Goal: Task Accomplishment & Management: Manage account settings

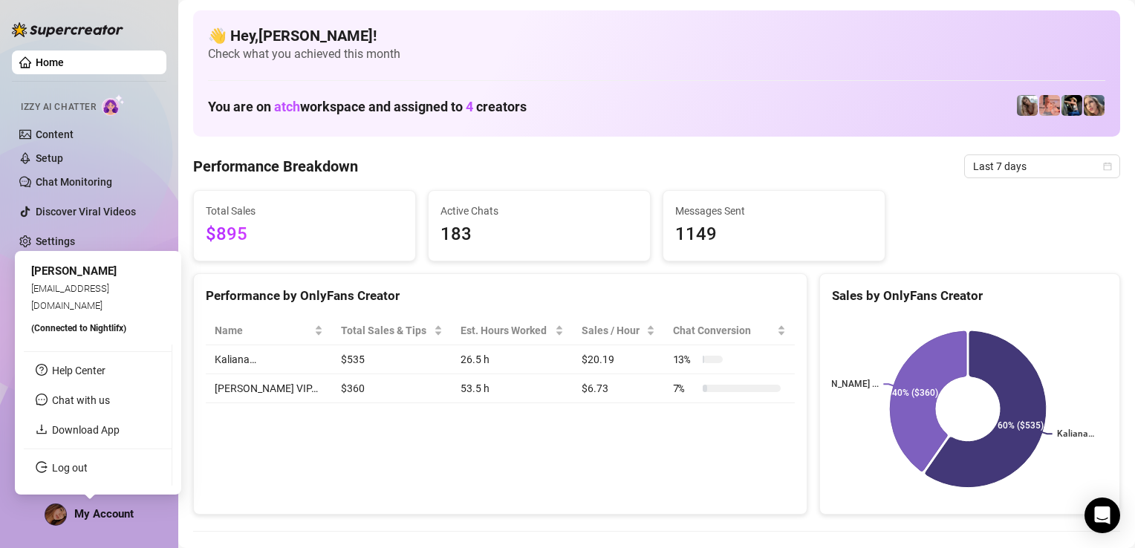
click at [86, 518] on span "My Account" at bounding box center [103, 513] width 59 height 13
click at [80, 474] on link "Log out" at bounding box center [70, 468] width 36 height 12
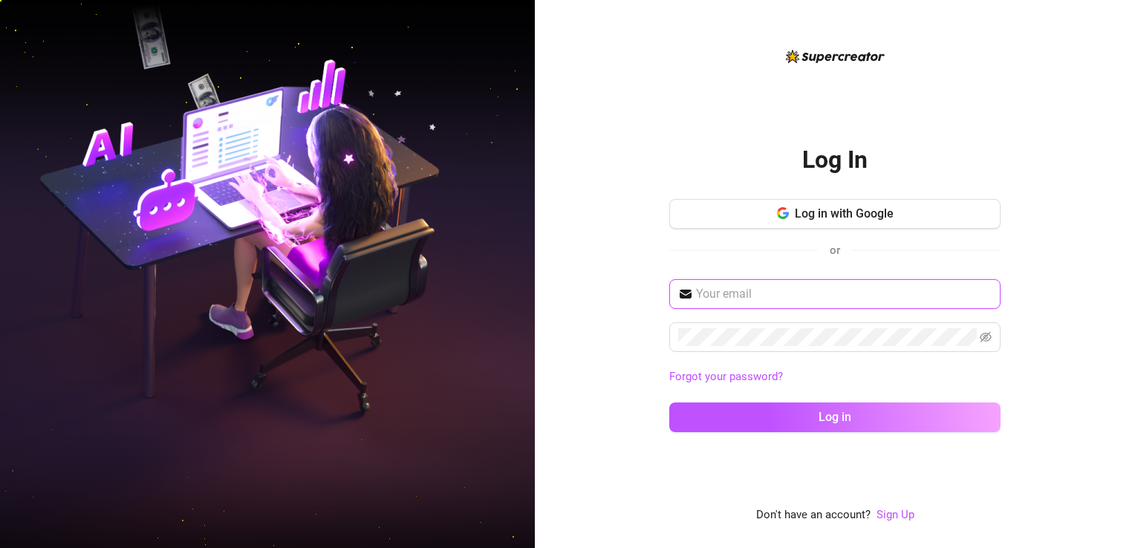
click at [742, 302] on input "text" at bounding box center [844, 294] width 296 height 18
type input "[EMAIL_ADDRESS][DOMAIN_NAME]"
click at [768, 322] on span at bounding box center [834, 337] width 331 height 30
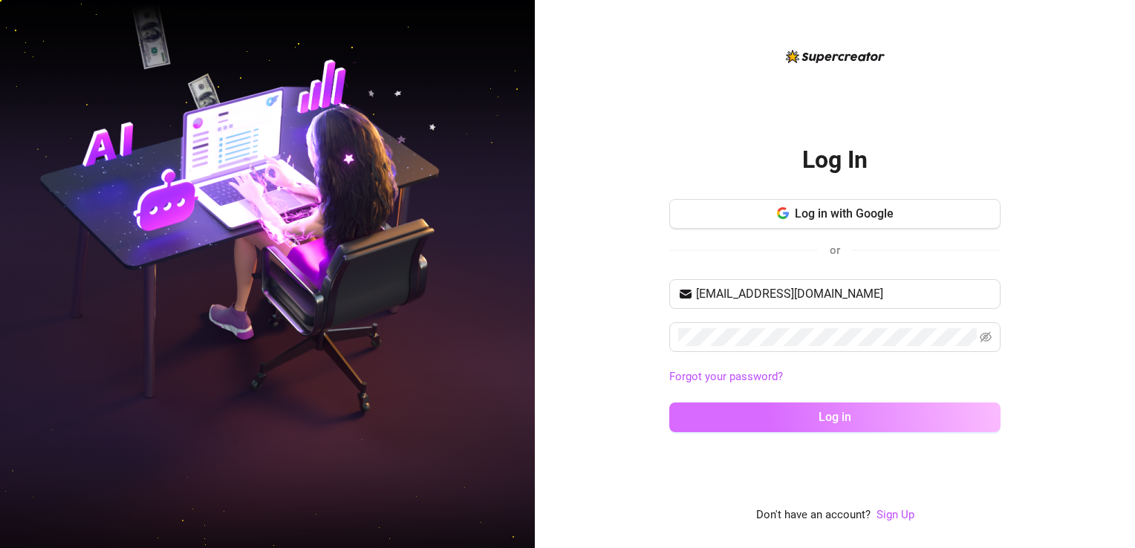
click at [749, 420] on button "Log in" at bounding box center [834, 418] width 331 height 30
